Goal: Find contact information: Find contact information

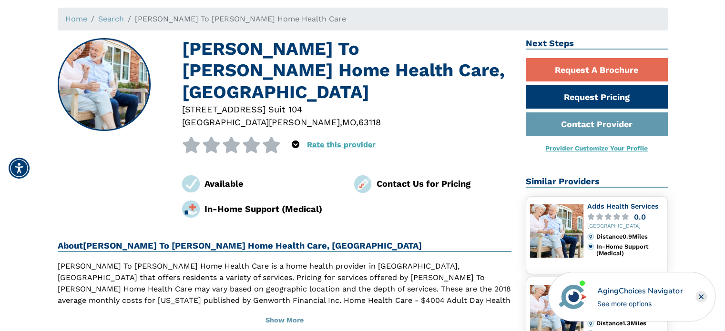
scroll to position [95, 0]
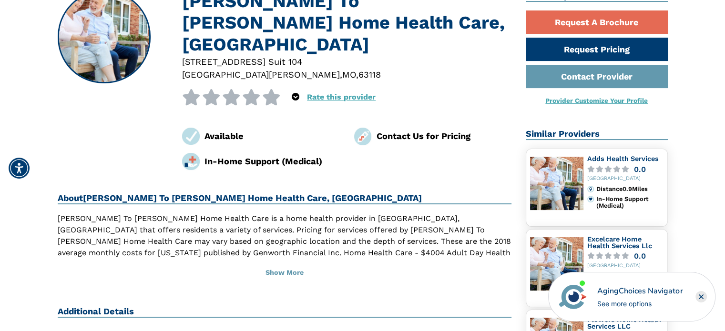
click at [381, 130] on div "Contact Us for Pricing" at bounding box center [443, 136] width 135 height 13
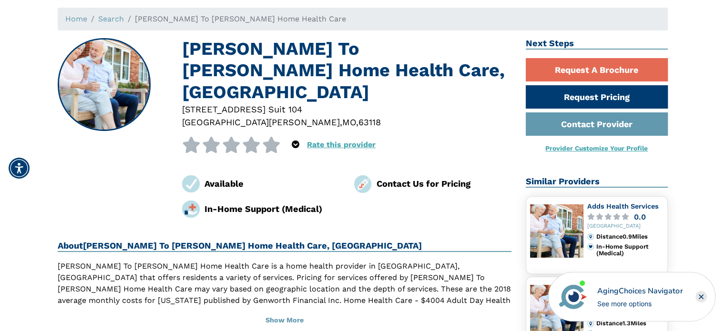
click at [365, 175] on img at bounding box center [363, 184] width 18 height 18
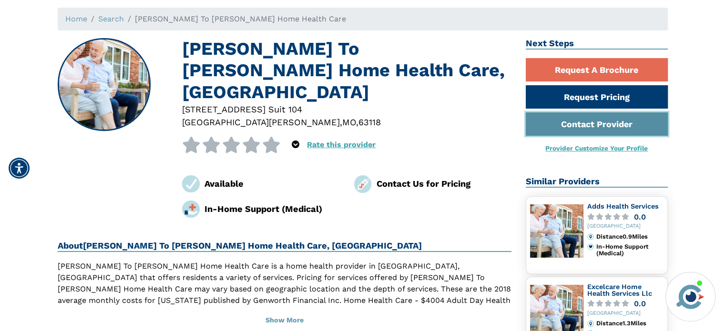
click at [623, 122] on link "Contact Provider" at bounding box center [597, 123] width 142 height 23
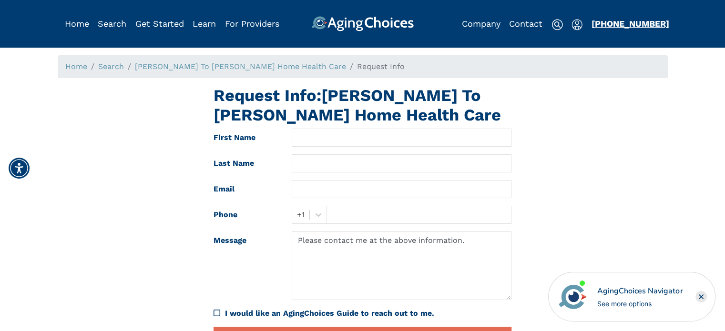
click at [629, 24] on link "[PHONE_NUMBER]" at bounding box center [630, 24] width 78 height 10
